Goal: Communication & Community: Participate in discussion

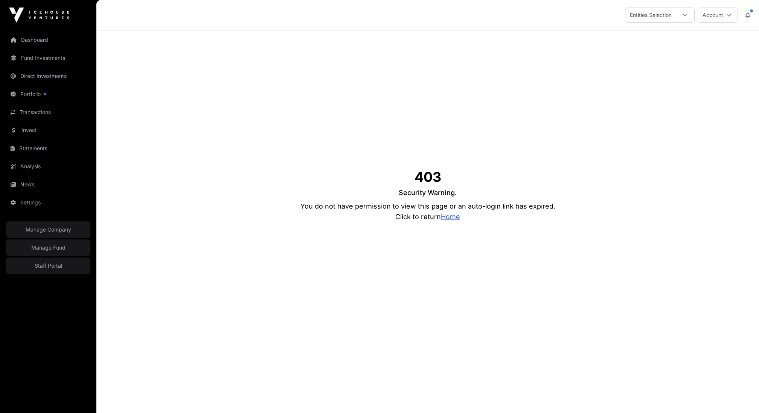
click at [451, 214] on link "Home" at bounding box center [450, 217] width 19 height 8
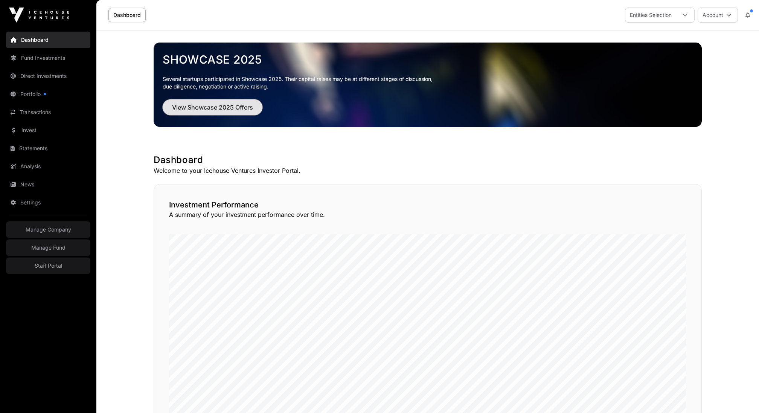
click at [246, 105] on span "View Showcase 2025 Offers" at bounding box center [212, 107] width 81 height 9
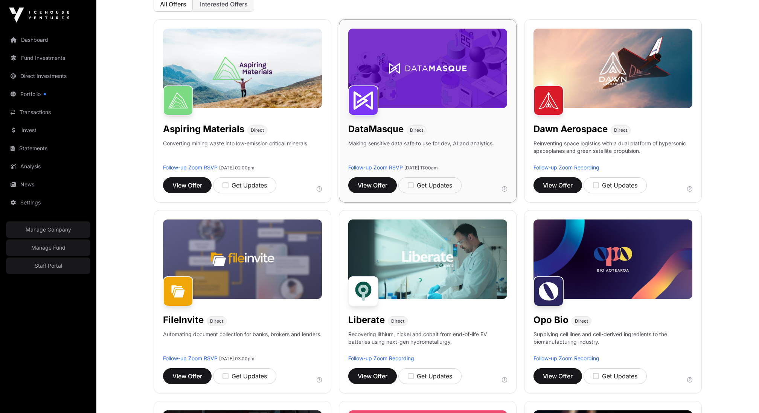
scroll to position [108, 0]
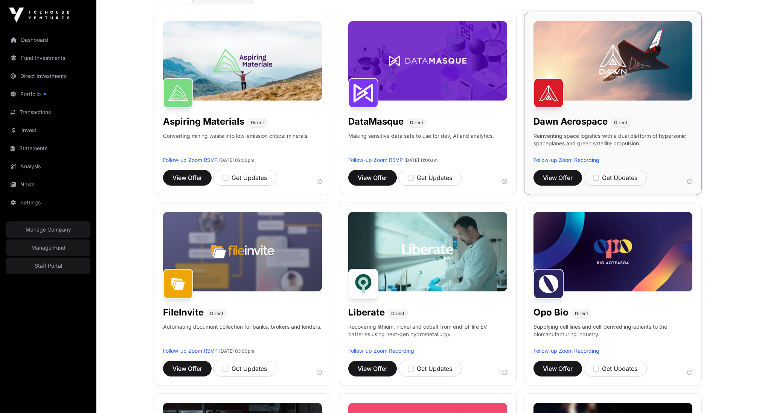
click at [643, 73] on img at bounding box center [612, 60] width 159 height 79
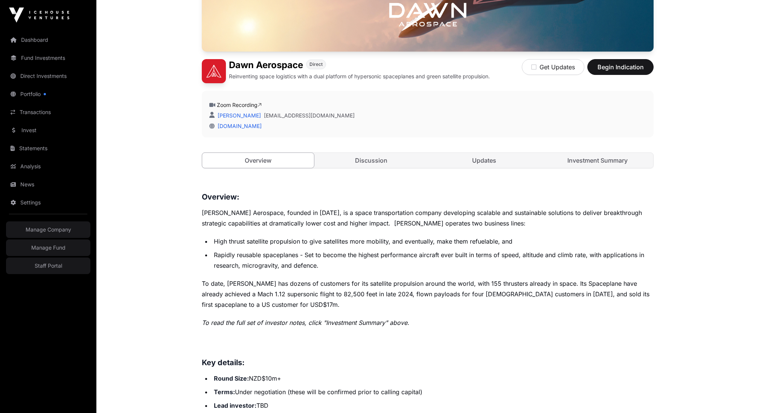
scroll to position [160, 0]
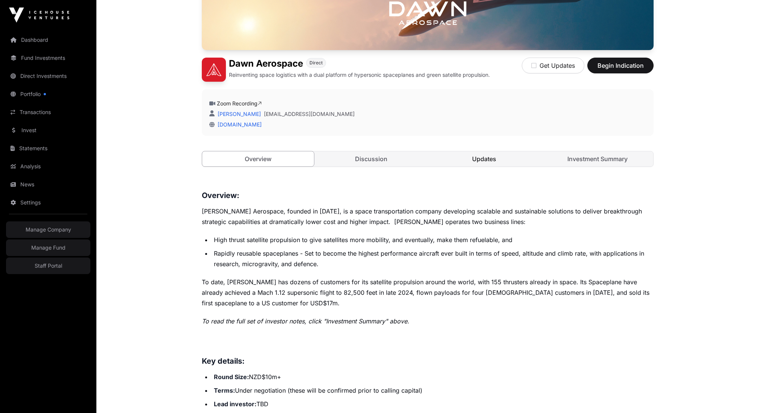
click at [490, 162] on link "Updates" at bounding box center [484, 158] width 112 height 15
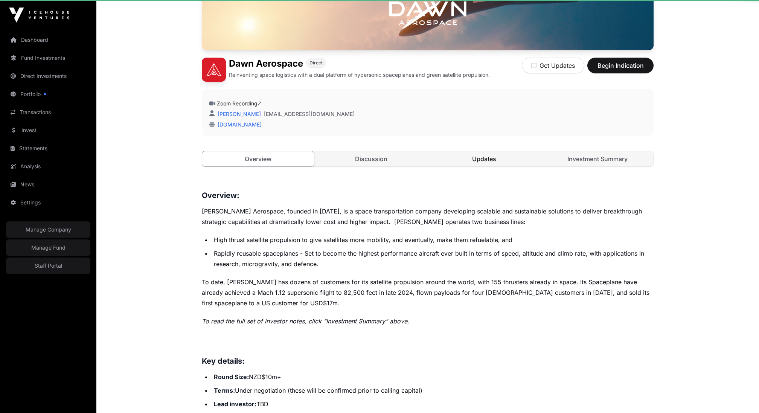
scroll to position [99, 0]
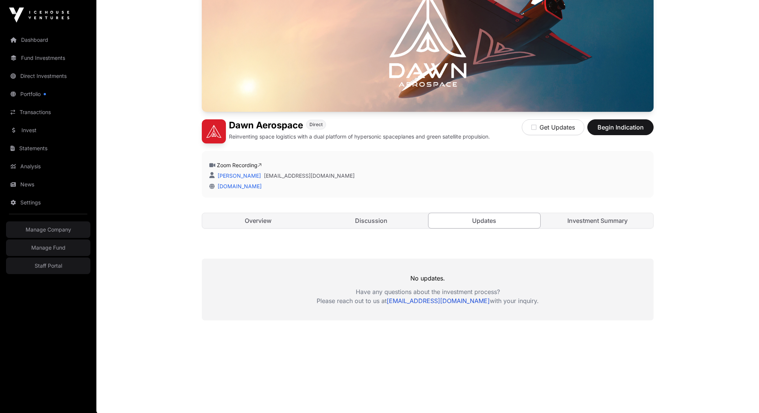
click at [391, 230] on div "Open Dawn Aerospace Direct Reinventing space logistics with a dual platform of …" at bounding box center [428, 105] width 452 height 276
click at [382, 217] on link "Discussion" at bounding box center [371, 220] width 112 height 15
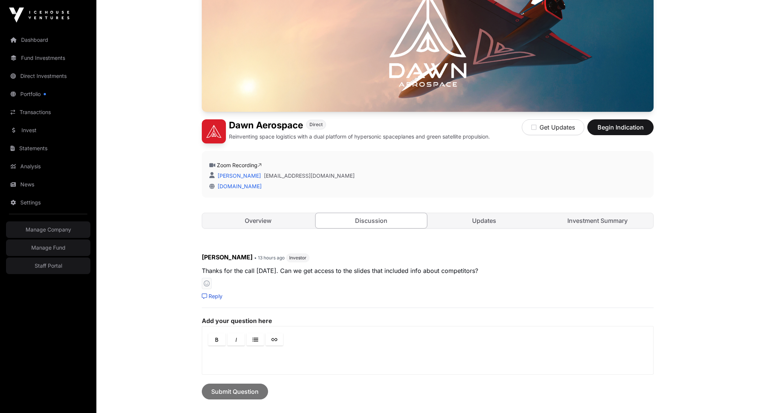
click at [287, 358] on p at bounding box center [427, 357] width 437 height 9
click at [271, 338] on icon "Link" at bounding box center [274, 339] width 6 height 6
click at [248, 354] on p "To enrich screen reader interactions, please activate Accessibility in Grammarl…" at bounding box center [427, 357] width 437 height 9
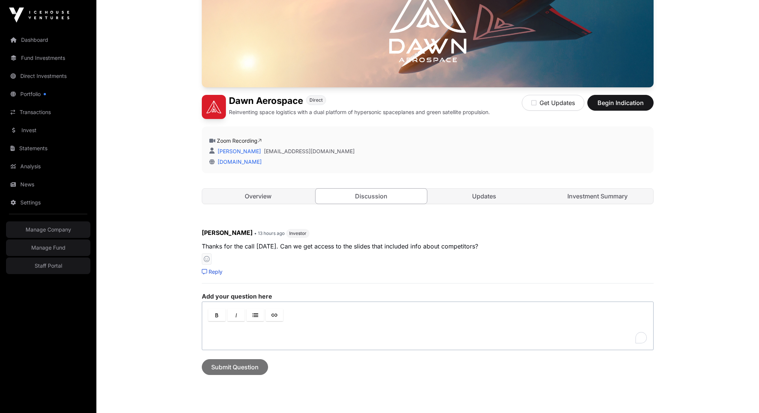
scroll to position [124, 0]
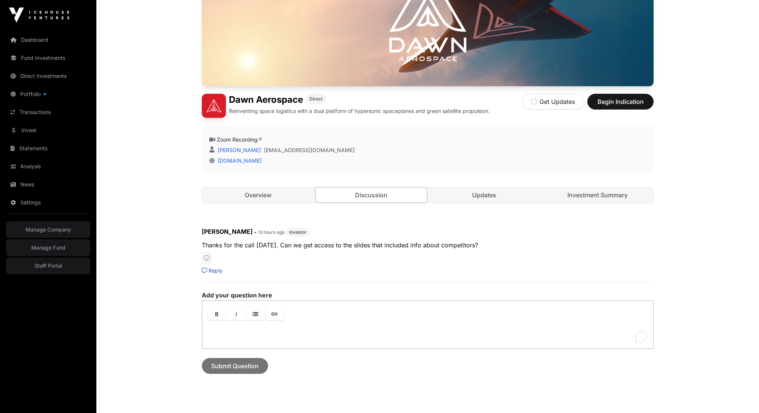
click at [252, 332] on p "To enrich screen reader interactions, please activate Accessibility in Grammarl…" at bounding box center [427, 331] width 437 height 9
click at [256, 314] on icon "Lists" at bounding box center [255, 314] width 6 height 6
click at [370, 327] on p "To enrich screen reader interactions, please activate Accessibility in Grammarl…" at bounding box center [427, 331] width 437 height 9
click at [308, 200] on link "Overview" at bounding box center [258, 194] width 112 height 15
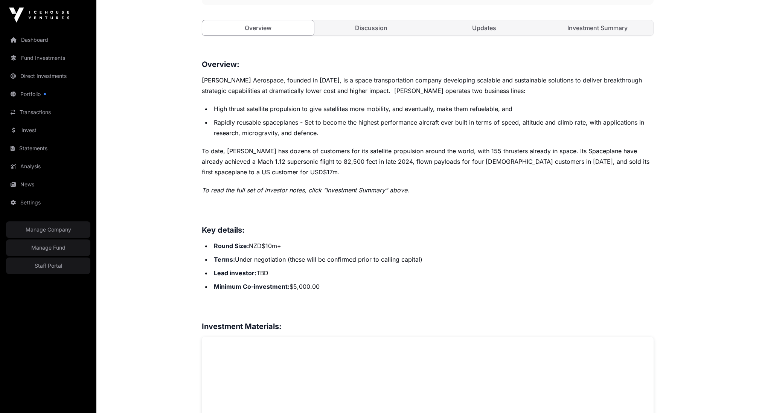
scroll to position [122, 0]
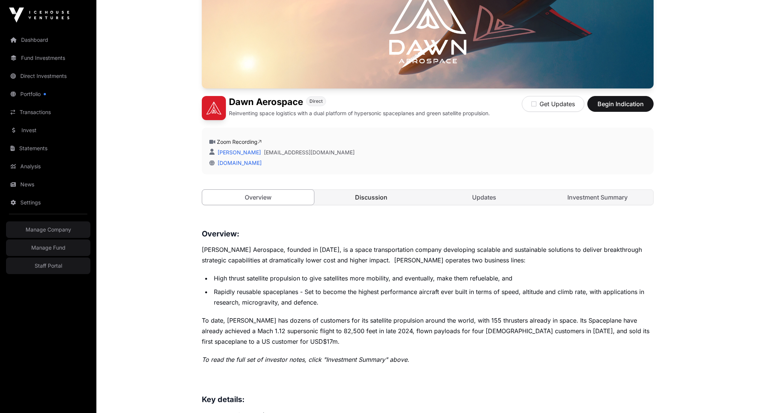
click at [402, 202] on link "Discussion" at bounding box center [371, 197] width 112 height 15
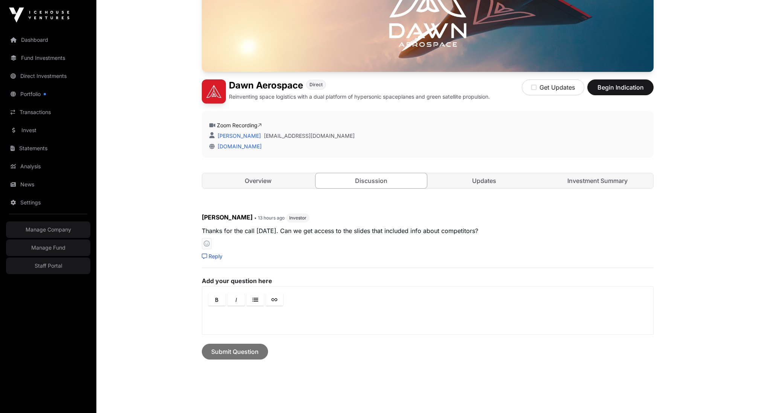
scroll to position [140, 0]
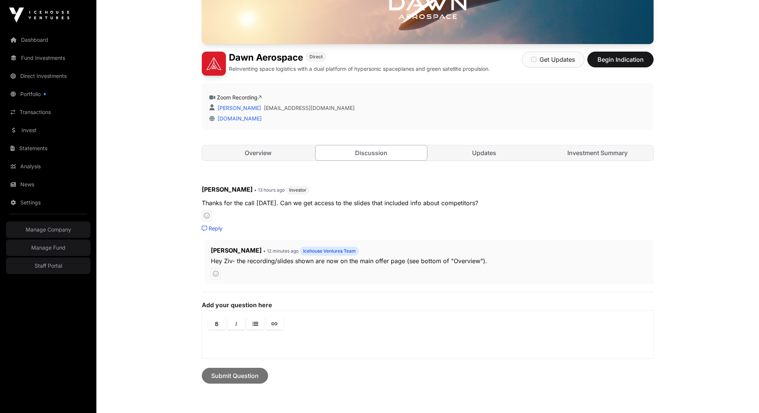
scroll to position [221, 0]
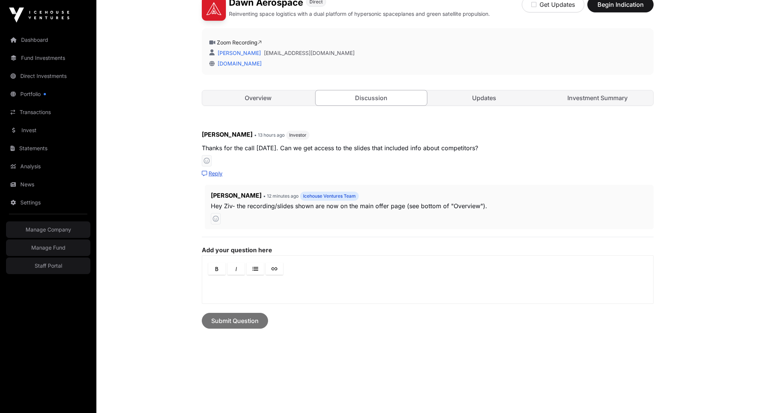
click at [216, 175] on link "Reply" at bounding box center [212, 174] width 21 height 8
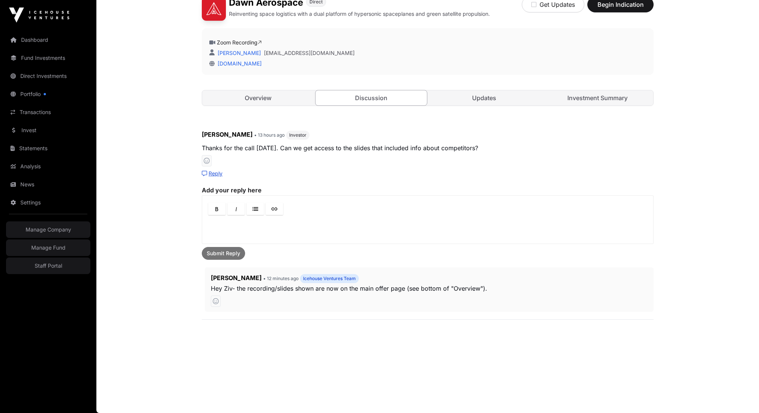
scroll to position [219, 0]
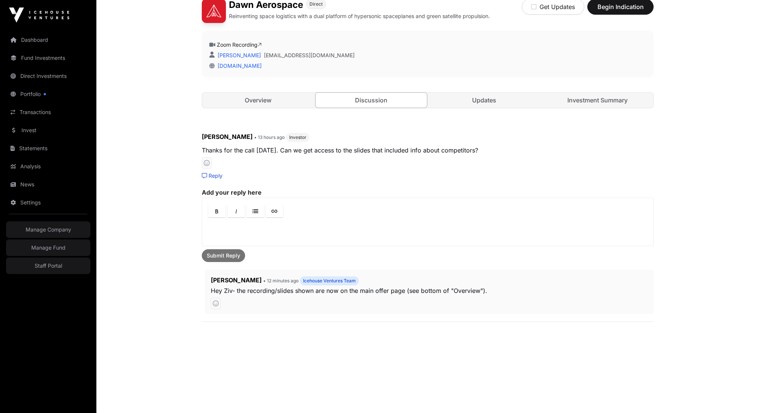
click at [215, 225] on p at bounding box center [427, 229] width 437 height 9
click at [353, 234] on div "**********" at bounding box center [427, 232] width 451 height 27
click at [354, 231] on p "**********" at bounding box center [428, 229] width 438 height 9
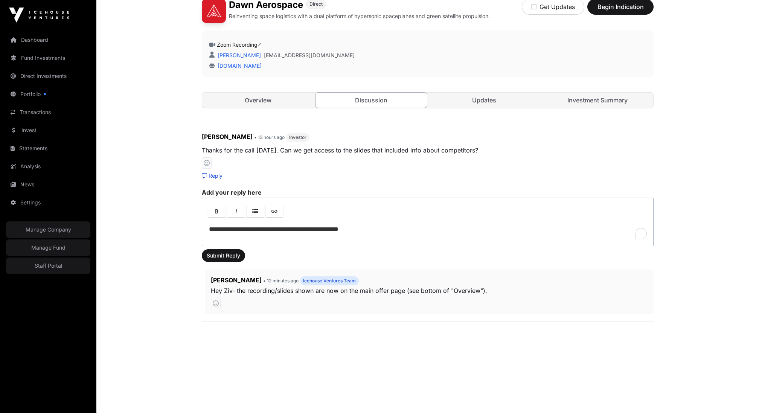
click at [390, 229] on p "**********" at bounding box center [428, 229] width 438 height 9
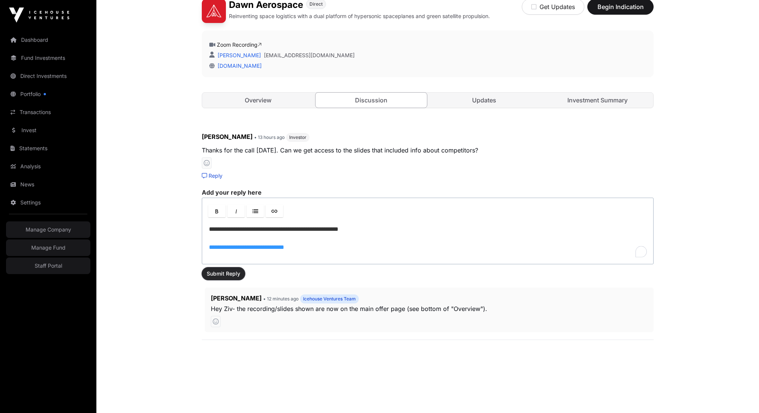
click at [220, 275] on span "Submit Reply" at bounding box center [223, 274] width 33 height 8
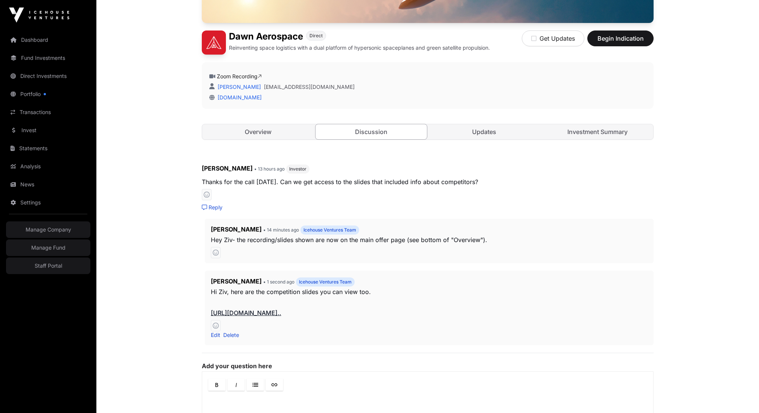
scroll to position [224, 0]
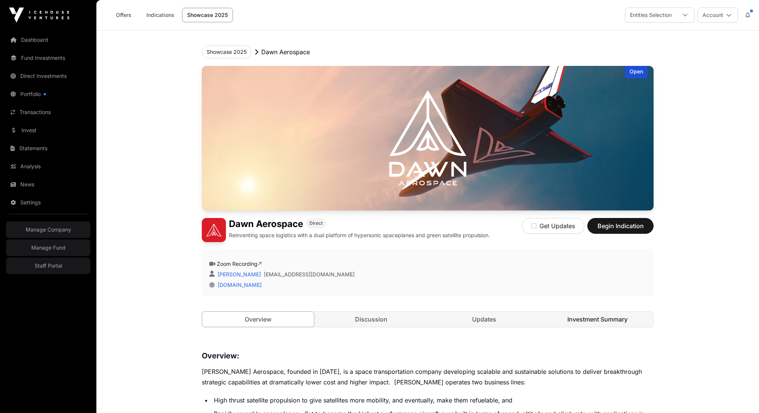
click at [588, 321] on link "Investment Summary" at bounding box center [597, 319] width 112 height 15
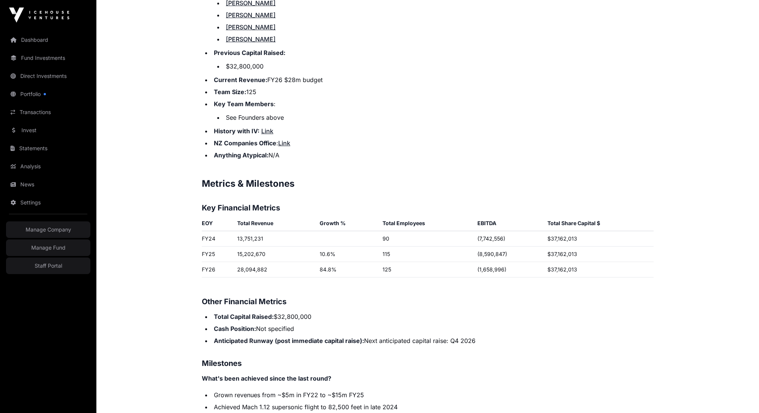
scroll to position [1079, 0]
